Goal: Use online tool/utility: Utilize a website feature to perform a specific function

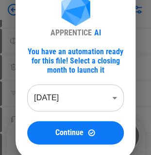
scroll to position [97, 0]
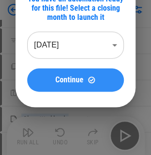
click at [64, 82] on span "Continue" at bounding box center [69, 80] width 28 height 8
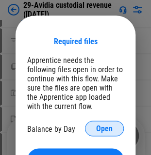
click at [112, 127] on span "Open" at bounding box center [104, 129] width 16 height 8
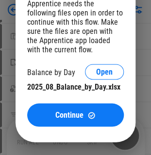
scroll to position [194, 0]
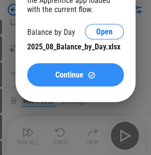
click at [64, 78] on span "Continue" at bounding box center [69, 75] width 28 height 8
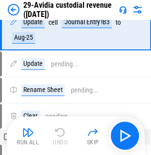
scroll to position [0, 0]
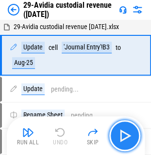
click at [122, 136] on img "button" at bounding box center [125, 136] width 16 height 16
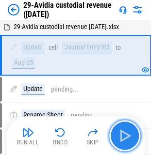
click at [122, 136] on img "button" at bounding box center [125, 136] width 16 height 16
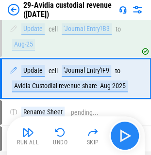
scroll to position [19, 0]
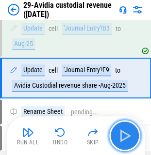
click at [122, 136] on img "button" at bounding box center [125, 136] width 16 height 16
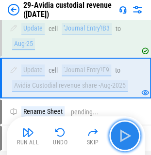
click at [122, 136] on img "button" at bounding box center [125, 136] width 16 height 16
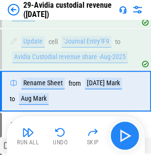
scroll to position [60, 0]
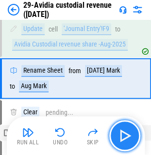
click at [122, 136] on img "button" at bounding box center [125, 136] width 16 height 16
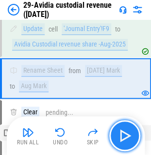
click at [122, 136] on img "button" at bounding box center [125, 136] width 16 height 16
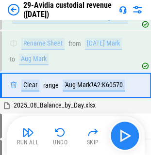
scroll to position [94, 0]
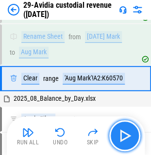
click at [122, 136] on img "button" at bounding box center [125, 136] width 16 height 16
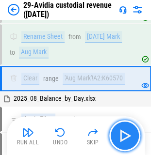
click at [122, 136] on img "button" at bounding box center [125, 136] width 16 height 16
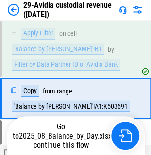
scroll to position [199, 0]
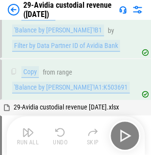
click at [122, 136] on div "Run All Undo Skip" at bounding box center [77, 135] width 128 height 31
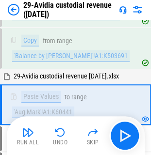
scroll to position [255, 0]
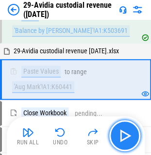
click at [122, 136] on img "button" at bounding box center [125, 136] width 16 height 16
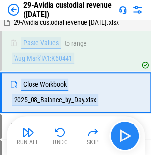
scroll to position [296, 0]
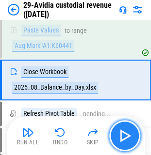
click at [122, 136] on img "button" at bounding box center [125, 136] width 16 height 16
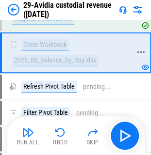
scroll to position [345, 0]
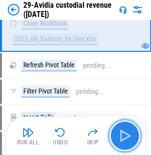
click at [121, 134] on img "button" at bounding box center [125, 136] width 16 height 16
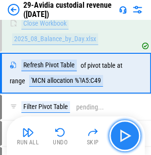
click at [121, 134] on img "button" at bounding box center [125, 136] width 16 height 16
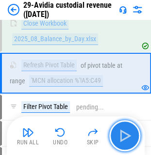
click at [121, 134] on img "button" at bounding box center [125, 136] width 16 height 16
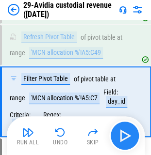
scroll to position [383, 0]
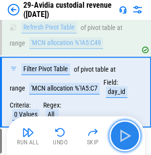
click at [121, 134] on img "button" at bounding box center [125, 136] width 16 height 16
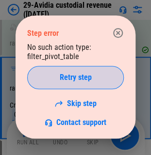
click at [68, 82] on button "Retry step" at bounding box center [75, 77] width 96 height 23
click at [69, 77] on span "Retry step" at bounding box center [76, 78] width 32 height 8
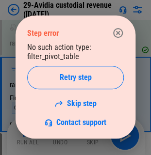
click at [69, 77] on span "Retry step" at bounding box center [76, 78] width 32 height 8
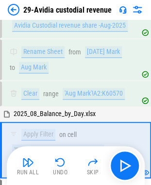
scroll to position [135, 0]
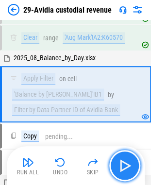
click at [122, 165] on img "button" at bounding box center [125, 166] width 16 height 16
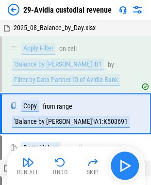
scroll to position [184, 0]
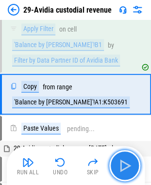
click at [122, 165] on img "button" at bounding box center [125, 166] width 16 height 16
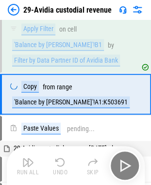
click at [122, 165] on div "Run All Undo Skip" at bounding box center [77, 165] width 128 height 31
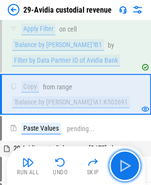
click at [122, 165] on img "button" at bounding box center [125, 166] width 16 height 16
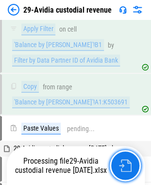
click at [122, 165] on img "button" at bounding box center [125, 165] width 13 height 13
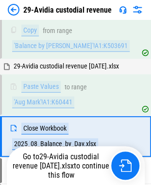
scroll to position [281, 0]
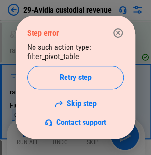
scroll to position [376, 0]
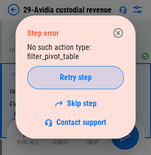
click at [63, 84] on button "Retry step" at bounding box center [75, 77] width 96 height 23
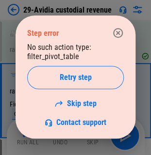
scroll to position [390, 0]
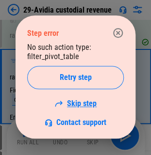
click at [74, 107] on link "Skip step" at bounding box center [75, 103] width 42 height 9
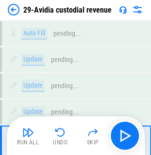
scroll to position [573, 0]
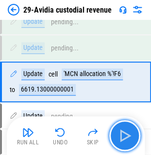
click at [124, 140] on img "button" at bounding box center [125, 136] width 16 height 16
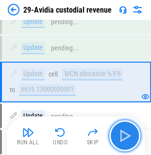
click at [124, 140] on img "button" at bounding box center [125, 136] width 16 height 16
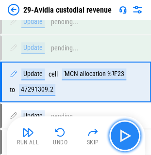
click at [124, 140] on img "button" at bounding box center [125, 136] width 16 height 16
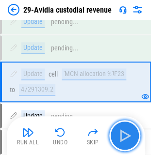
click at [124, 140] on img "button" at bounding box center [125, 136] width 16 height 16
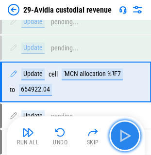
click at [124, 140] on img "button" at bounding box center [125, 136] width 16 height 16
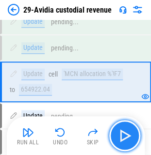
click at [124, 140] on img "button" at bounding box center [125, 136] width 16 height 16
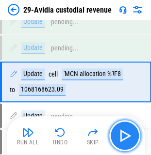
click at [124, 140] on img "button" at bounding box center [125, 136] width 16 height 16
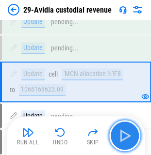
click at [124, 140] on img "button" at bounding box center [125, 136] width 16 height 16
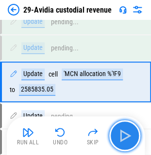
click at [124, 140] on img "button" at bounding box center [125, 136] width 16 height 16
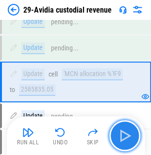
click at [124, 140] on img "button" at bounding box center [125, 136] width 16 height 16
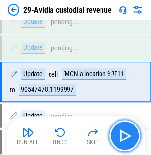
click at [124, 140] on img "button" at bounding box center [125, 136] width 16 height 16
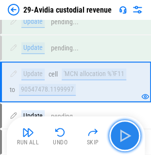
click at [124, 140] on img "button" at bounding box center [125, 136] width 16 height 16
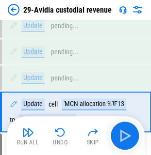
scroll to position [545, 0]
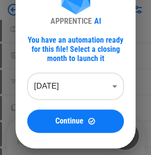
scroll to position [97, 0]
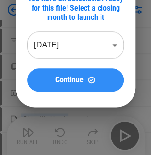
click at [64, 84] on span "Continue" at bounding box center [69, 80] width 28 height 8
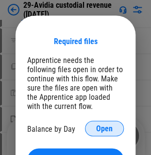
click at [111, 122] on button "Open" at bounding box center [104, 129] width 39 height 16
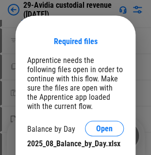
scroll to position [194, 0]
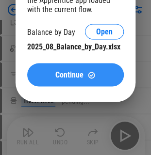
click at [78, 76] on span "Continue" at bounding box center [69, 75] width 28 height 8
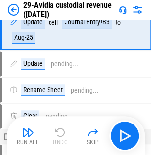
scroll to position [0, 0]
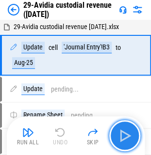
click at [127, 131] on img "button" at bounding box center [125, 136] width 16 height 16
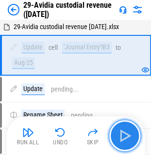
click at [127, 131] on img "button" at bounding box center [125, 136] width 16 height 16
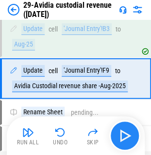
scroll to position [19, 0]
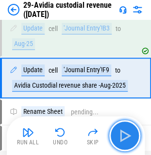
click at [127, 131] on img "button" at bounding box center [125, 136] width 16 height 16
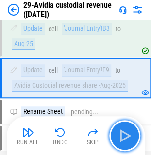
click at [127, 131] on img "button" at bounding box center [125, 136] width 16 height 16
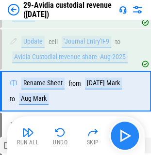
scroll to position [60, 0]
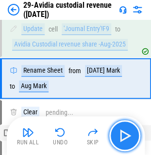
click at [127, 131] on img "button" at bounding box center [125, 136] width 16 height 16
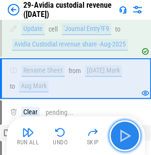
click at [127, 131] on img "button" at bounding box center [125, 136] width 16 height 16
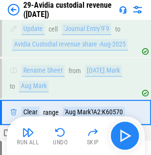
scroll to position [94, 0]
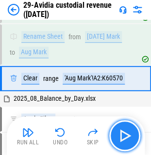
click at [127, 131] on img "button" at bounding box center [125, 136] width 16 height 16
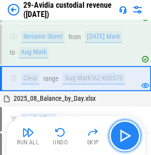
click at [127, 131] on img "button" at bounding box center [125, 136] width 16 height 16
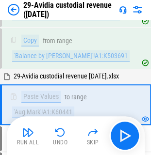
scroll to position [255, 0]
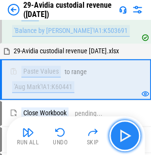
click at [127, 137] on img "button" at bounding box center [125, 136] width 16 height 16
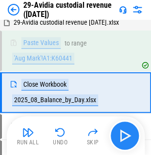
scroll to position [296, 0]
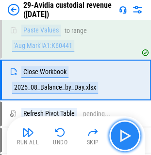
click at [127, 137] on img "button" at bounding box center [125, 136] width 16 height 16
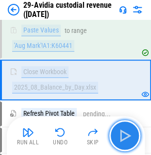
click at [116, 135] on button "button" at bounding box center [124, 135] width 31 height 31
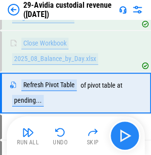
scroll to position [337, 0]
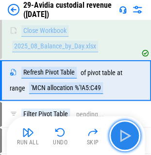
click at [119, 135] on img "button" at bounding box center [125, 136] width 16 height 16
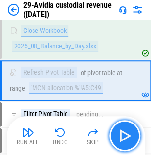
click at [122, 140] on img "button" at bounding box center [125, 136] width 16 height 16
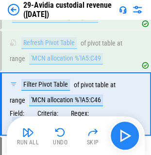
scroll to position [383, 0]
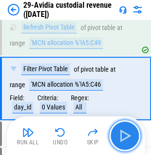
click at [122, 140] on img "button" at bounding box center [125, 136] width 16 height 16
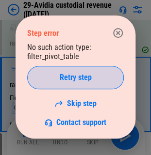
click at [97, 79] on div "Retry step" at bounding box center [75, 78] width 72 height 8
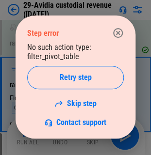
click at [97, 79] on div "Retry step" at bounding box center [75, 78] width 72 height 8
click at [80, 107] on link "Skip step" at bounding box center [75, 103] width 42 height 9
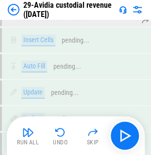
scroll to position [573, 0]
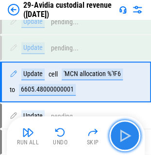
click at [127, 136] on img "button" at bounding box center [125, 136] width 16 height 16
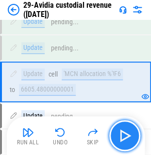
click at [127, 136] on img "button" at bounding box center [125, 136] width 16 height 16
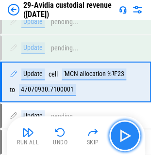
click at [127, 136] on img "button" at bounding box center [125, 136] width 16 height 16
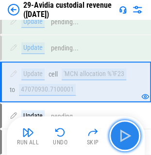
click at [127, 136] on img "button" at bounding box center [125, 136] width 16 height 16
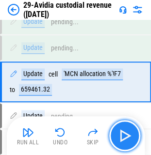
click at [127, 136] on img "button" at bounding box center [125, 136] width 16 height 16
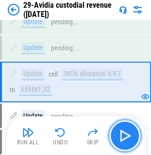
click at [127, 136] on img "button" at bounding box center [125, 136] width 16 height 16
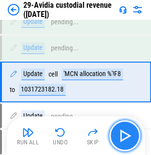
click at [127, 136] on img "button" at bounding box center [125, 136] width 16 height 16
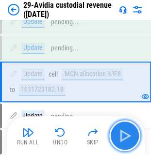
click at [127, 136] on img "button" at bounding box center [125, 136] width 16 height 16
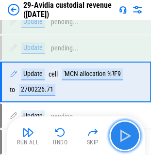
click at [127, 136] on img "button" at bounding box center [125, 136] width 16 height 16
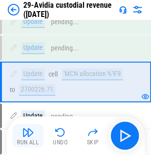
click at [30, 136] on img "button" at bounding box center [28, 133] width 12 height 12
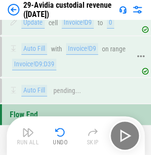
scroll to position [903, 0]
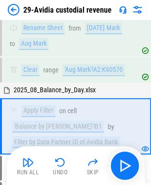
scroll to position [135, 0]
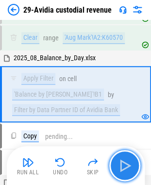
click at [129, 168] on img "button" at bounding box center [125, 166] width 16 height 16
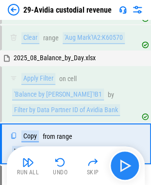
scroll to position [184, 0]
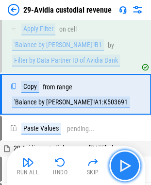
click at [129, 168] on img "button" at bounding box center [125, 166] width 16 height 16
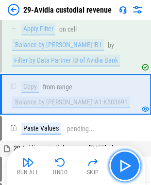
click at [127, 167] on img "button" at bounding box center [125, 166] width 16 height 16
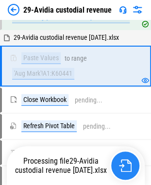
scroll to position [281, 0]
